Goal: Information Seeking & Learning: Learn about a topic

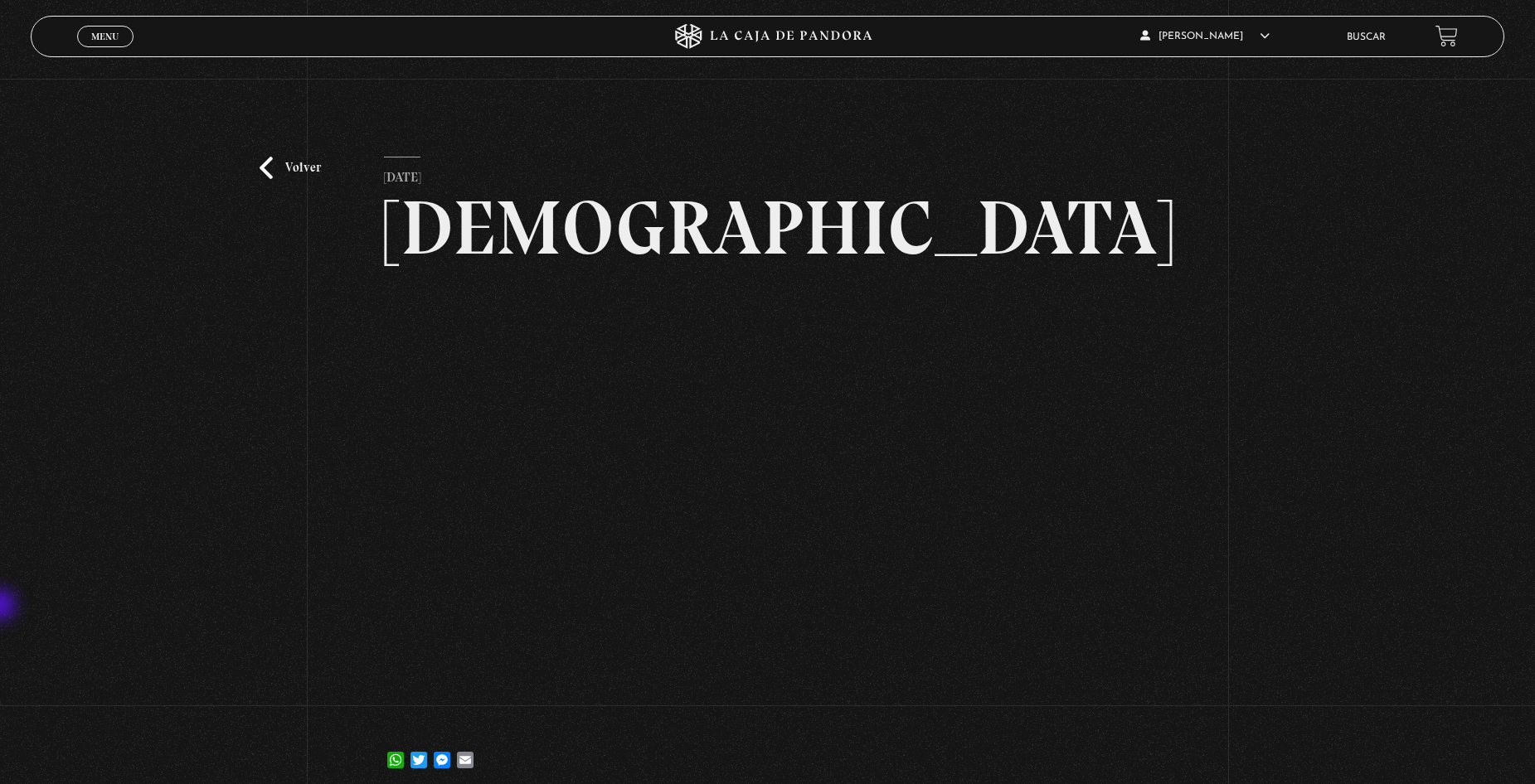
scroll to position [83, 0]
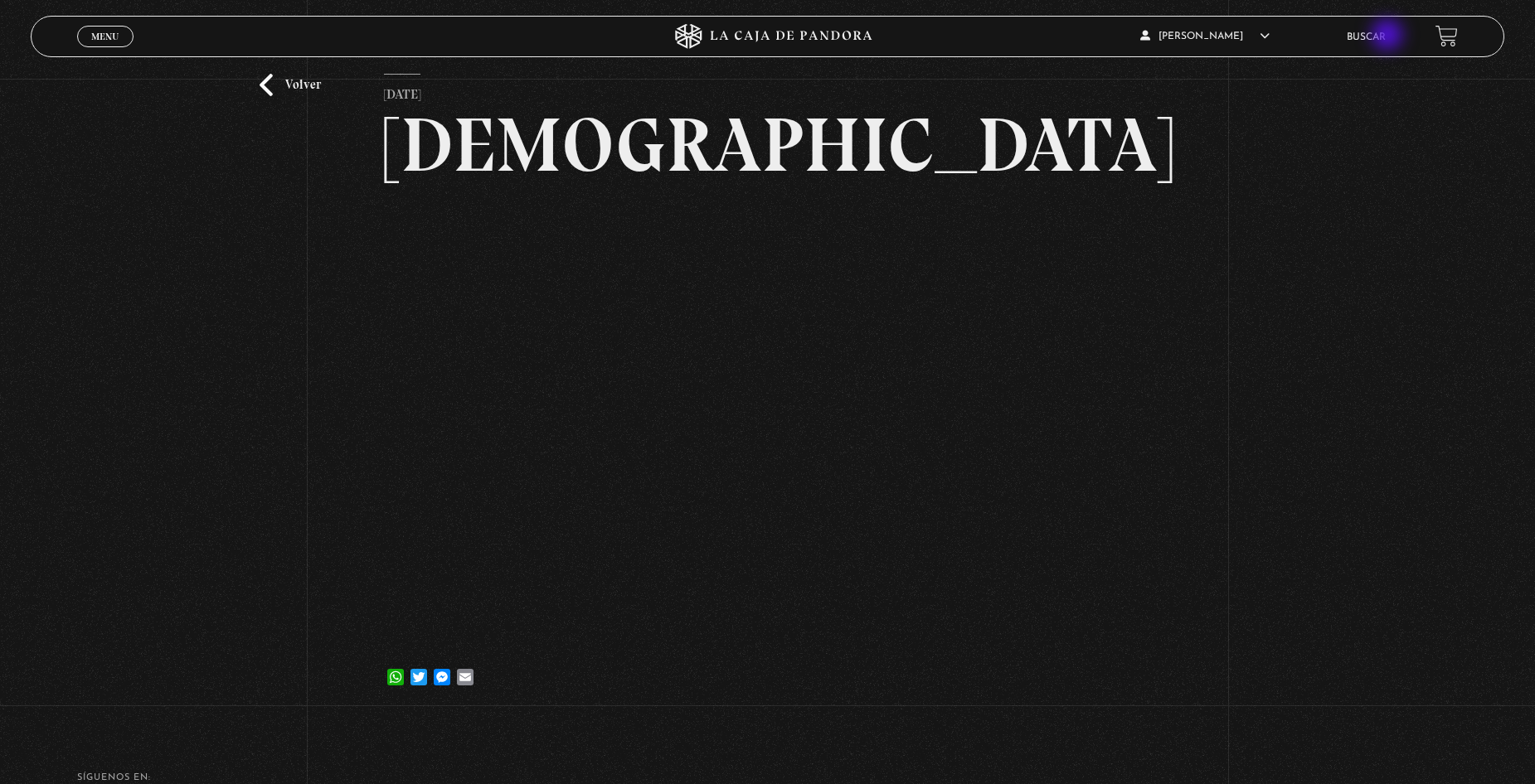
click at [1385, 36] on link "Buscar" at bounding box center [1365, 37] width 39 height 10
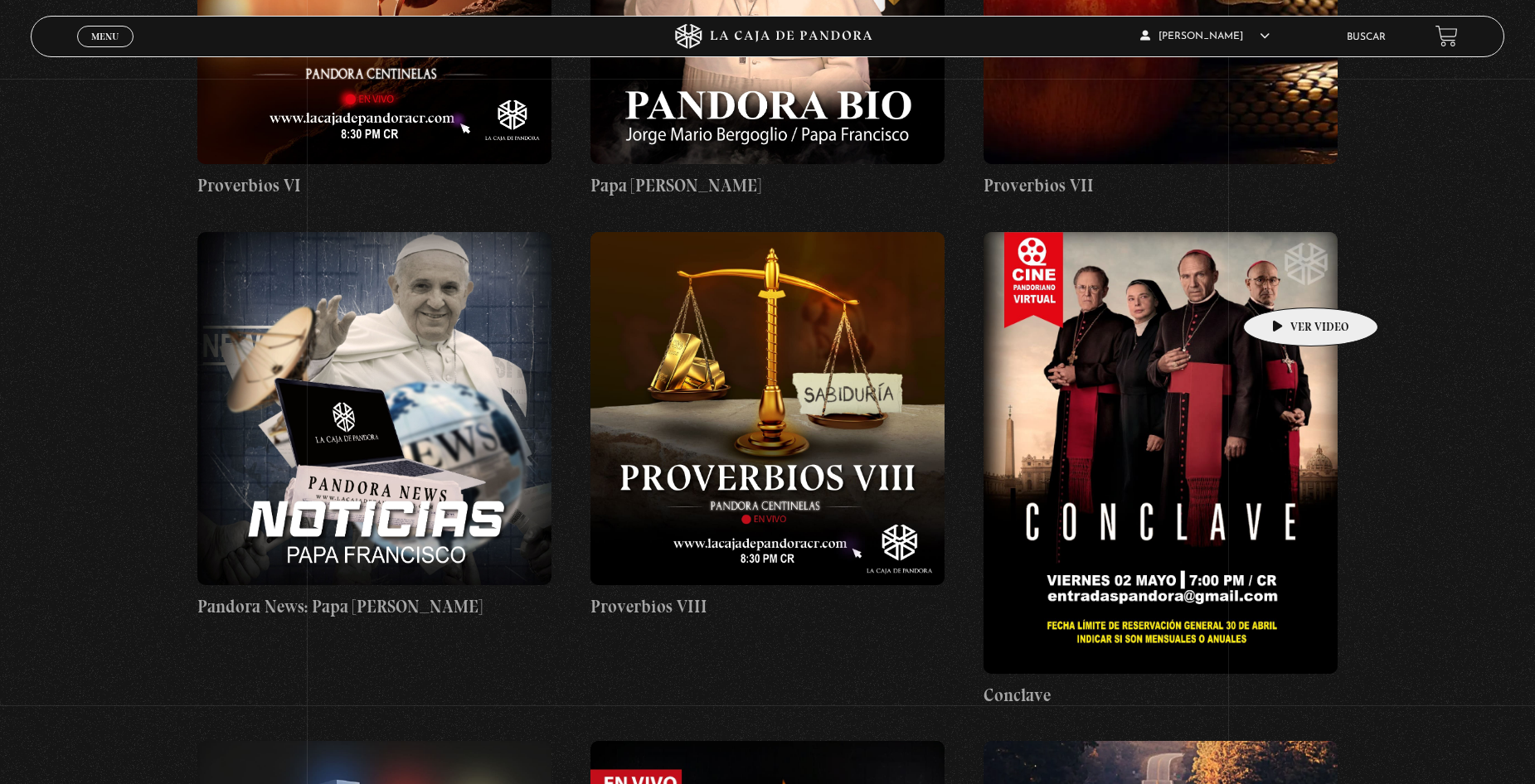
scroll to position [4146, 0]
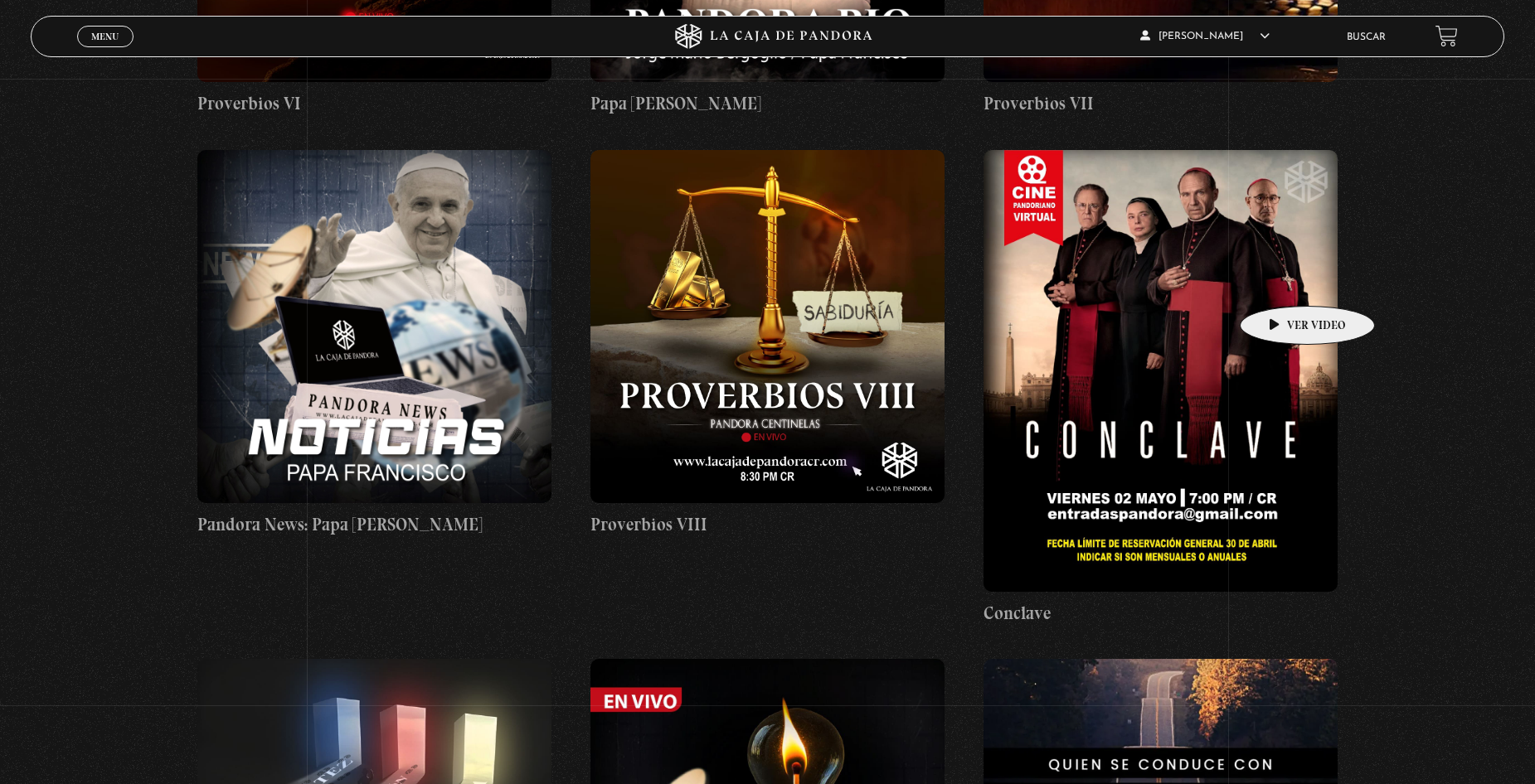
click at [1282, 281] on figure at bounding box center [1160, 372] width 353 height 442
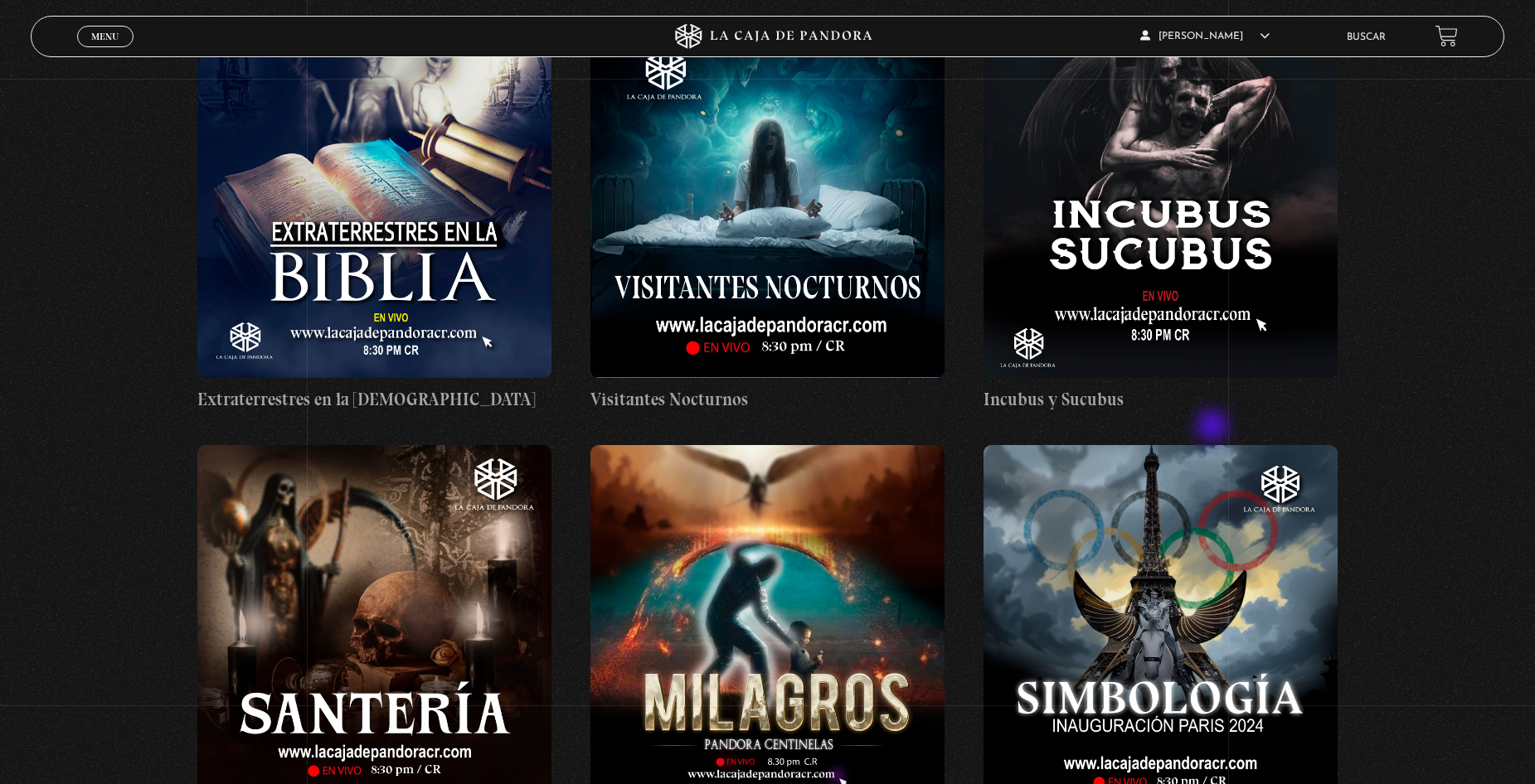
scroll to position [11321, 0]
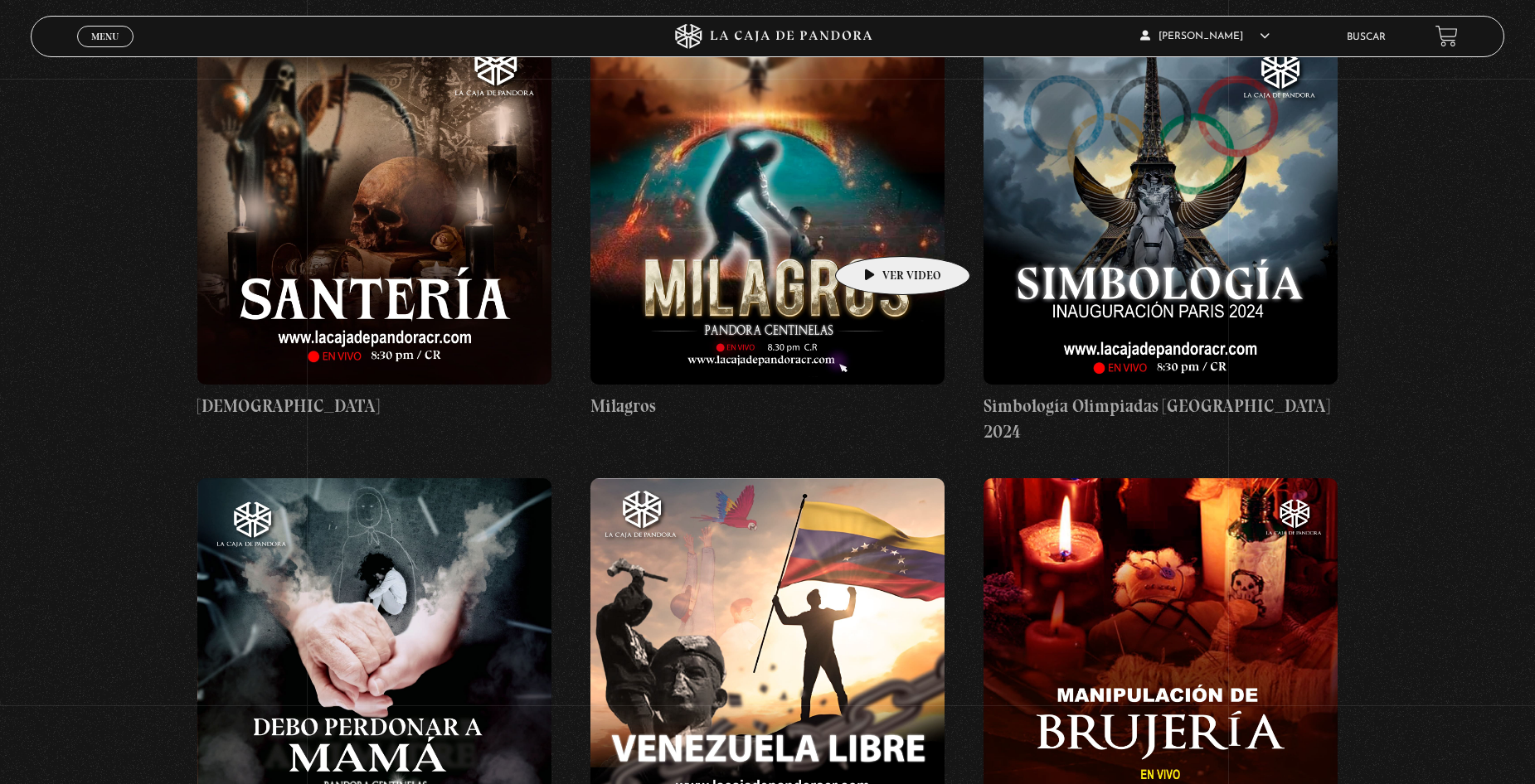
click at [879, 231] on figure at bounding box center [767, 207] width 353 height 353
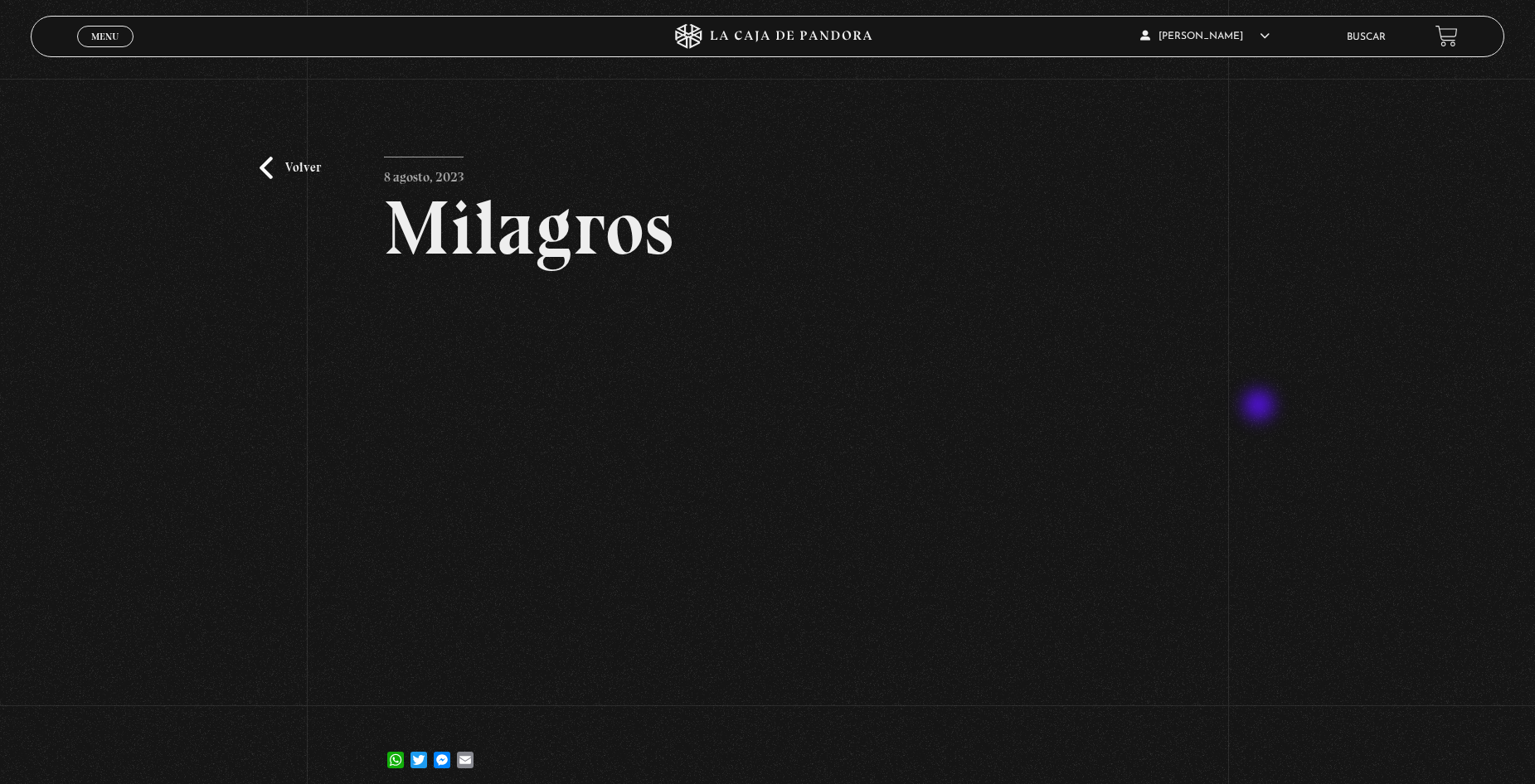
scroll to position [83, 0]
